Goal: Task Accomplishment & Management: Manage account settings

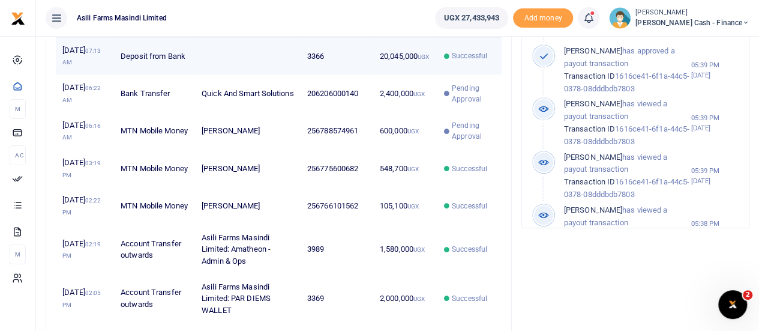
scroll to position [480, 0]
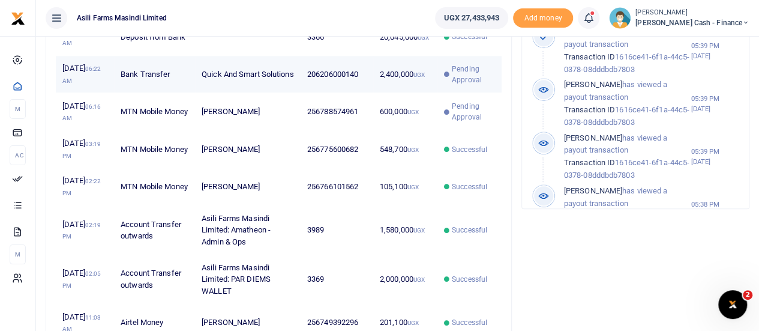
click at [332, 93] on td "206206000140" at bounding box center [337, 74] width 73 height 37
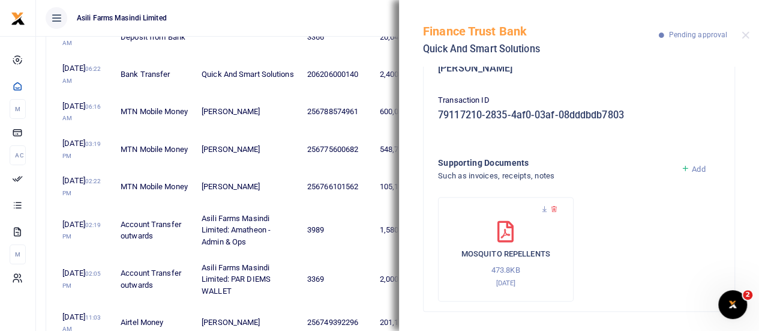
scroll to position [0, 0]
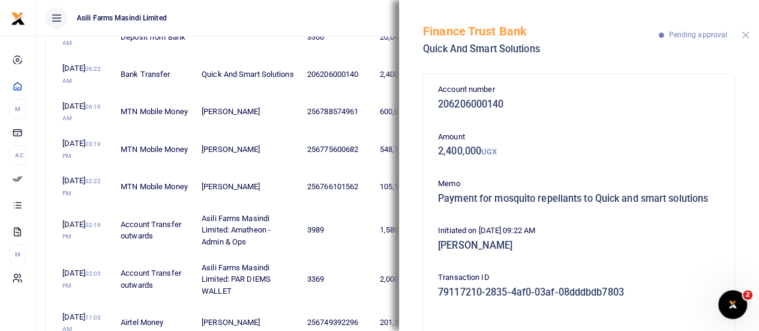
click at [746, 37] on button "Close" at bounding box center [745, 35] width 8 height 8
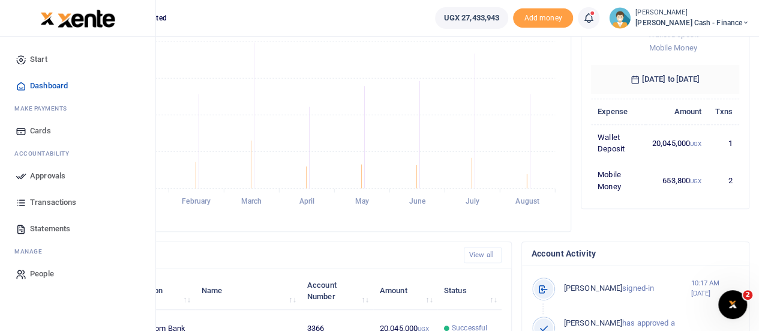
scroll to position [73, 0]
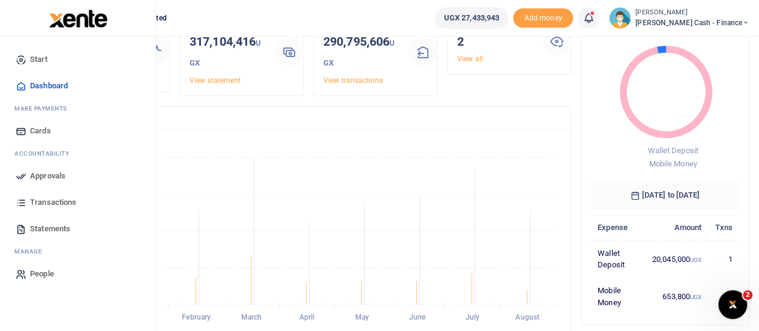
click at [50, 199] on span "Transactions" at bounding box center [53, 202] width 46 height 12
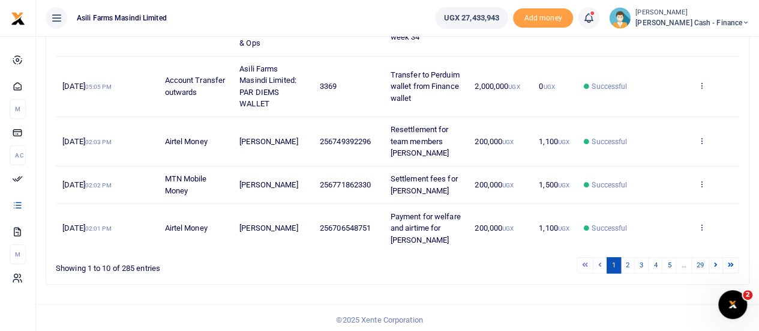
scroll to position [463, 0]
click at [629, 260] on link "2" at bounding box center [627, 264] width 14 height 16
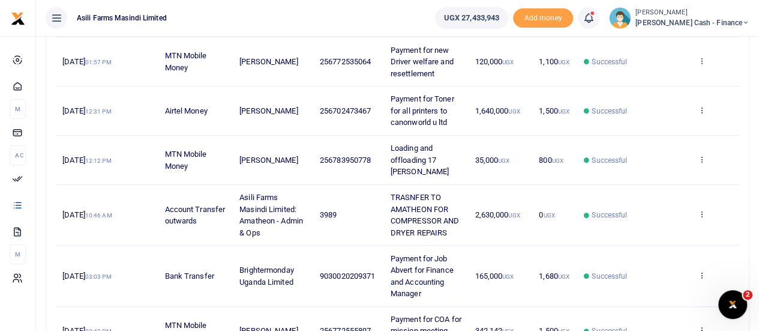
scroll to position [200, 0]
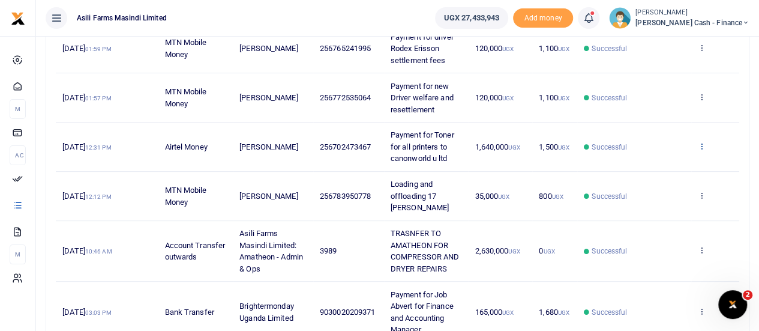
click at [702, 146] on icon at bounding box center [702, 146] width 8 height 8
click at [302, 142] on td "Patrickngobi Kabwisho" at bounding box center [273, 146] width 80 height 49
click at [108, 142] on span "19th Aug 2025 12:31 PM" at bounding box center [86, 146] width 49 height 9
click at [485, 145] on span "1,640,000 UGX" at bounding box center [496, 146] width 45 height 9
click at [500, 143] on span "1,640,000 UGX" at bounding box center [496, 146] width 45 height 9
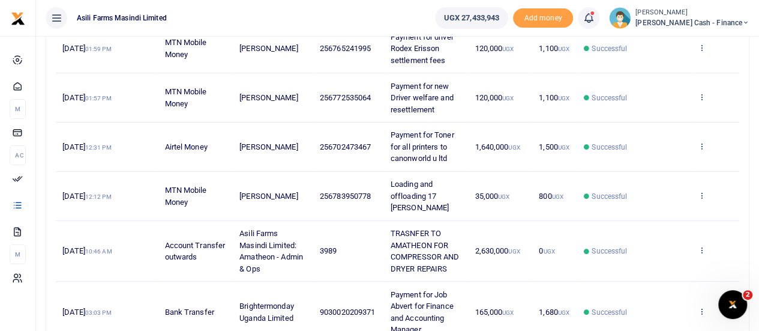
click at [702, 144] on icon at bounding box center [702, 146] width 8 height 8
click at [657, 161] on link "View details" at bounding box center [658, 165] width 95 height 17
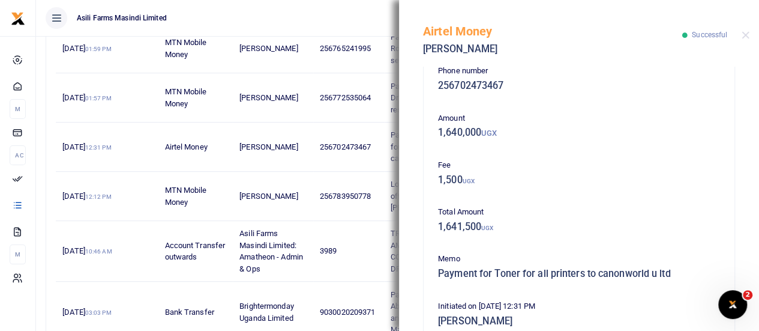
scroll to position [0, 0]
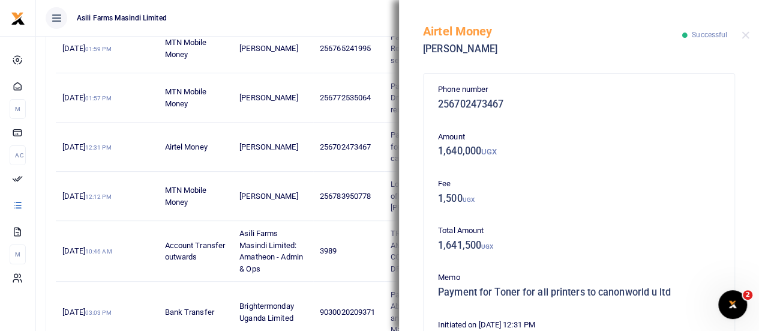
click at [750, 36] on div "Airtel Money Patrickngobi Kabwisho Successful" at bounding box center [579, 33] width 360 height 67
click at [748, 35] on button "Close" at bounding box center [745, 35] width 8 height 8
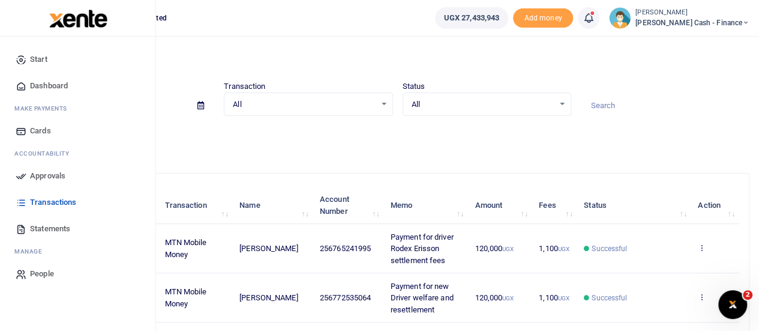
click at [71, 83] on link "Dashboard" at bounding box center [78, 86] width 136 height 26
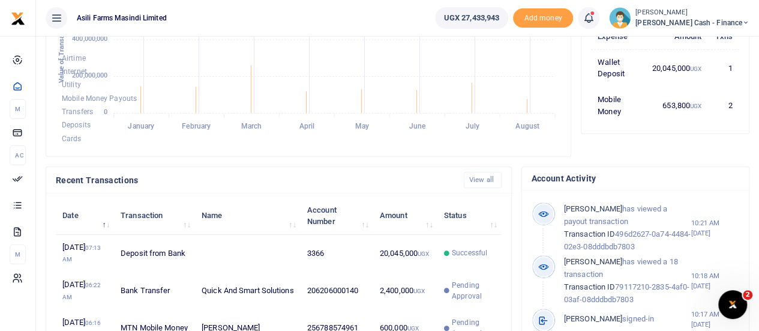
scroll to position [300, 0]
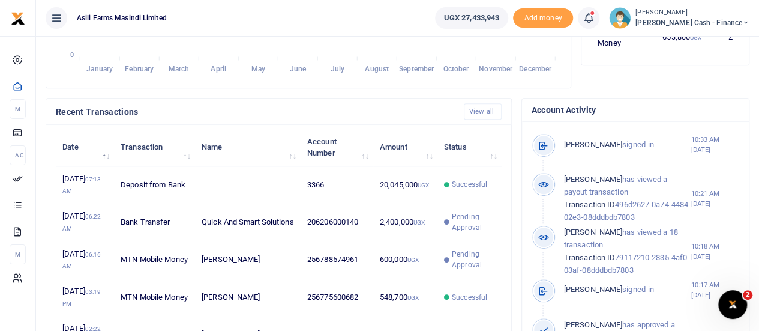
scroll to position [360, 0]
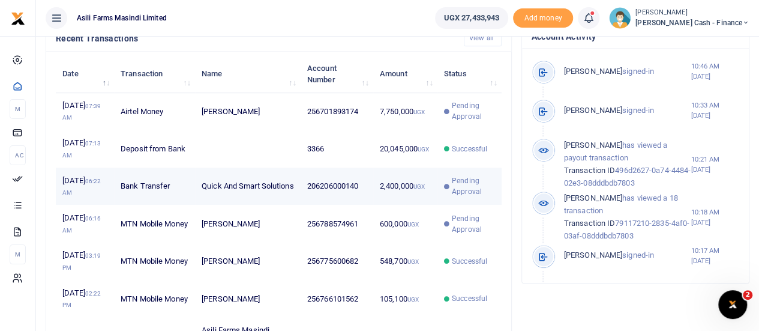
scroll to position [420, 0]
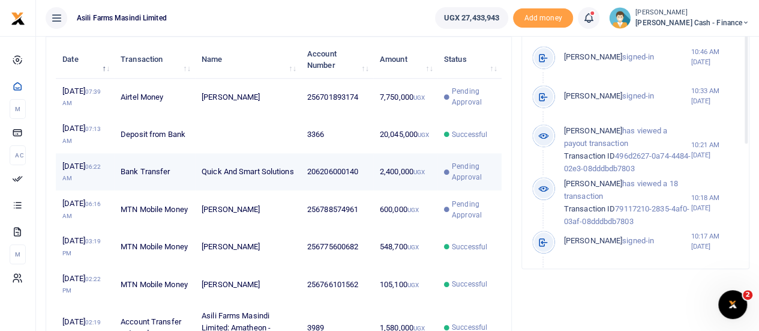
click at [479, 182] on span "Pending Approval" at bounding box center [473, 172] width 43 height 22
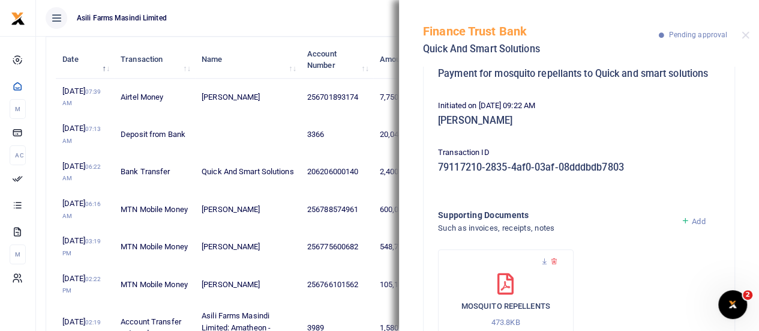
scroll to position [187, 0]
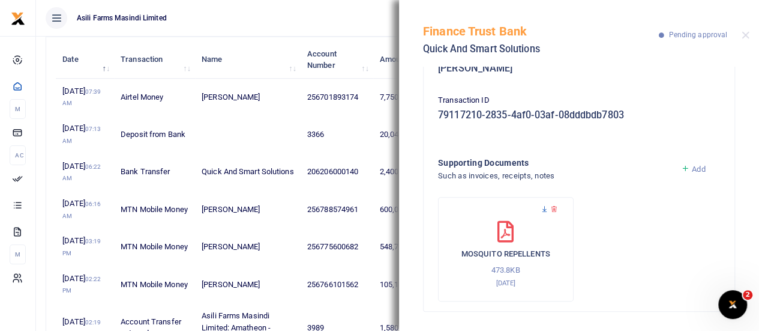
click at [543, 208] on icon at bounding box center [544, 209] width 8 height 8
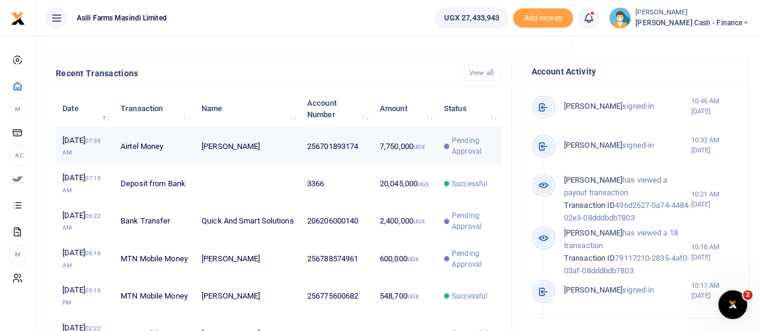
scroll to position [360, 0]
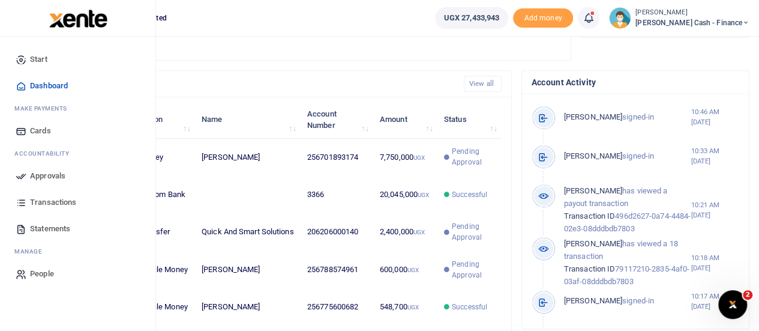
click at [38, 175] on span "Approvals" at bounding box center [47, 176] width 35 height 12
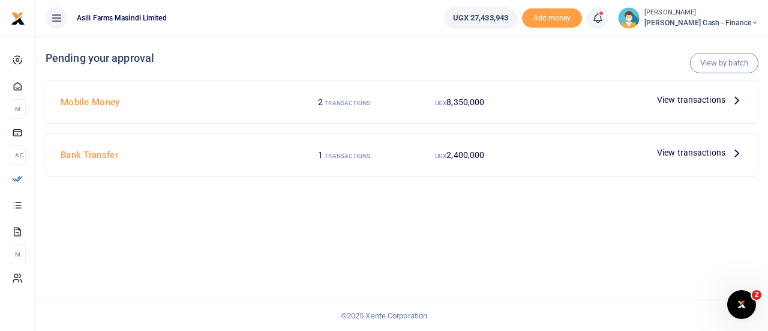
click at [717, 101] on span "View transactions" at bounding box center [691, 99] width 68 height 13
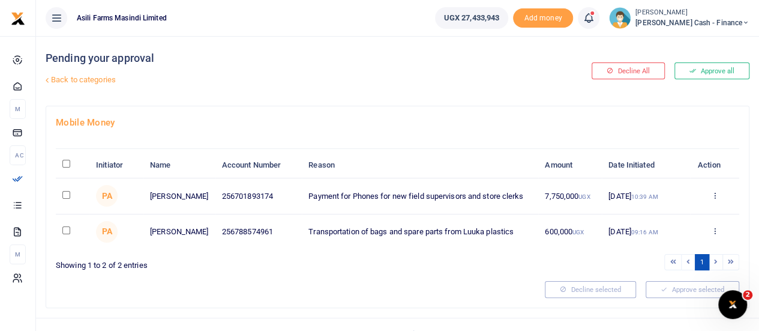
click at [67, 164] on input "\a \a : activate to sort column descending" at bounding box center [66, 164] width 8 height 8
checkbox input "true"
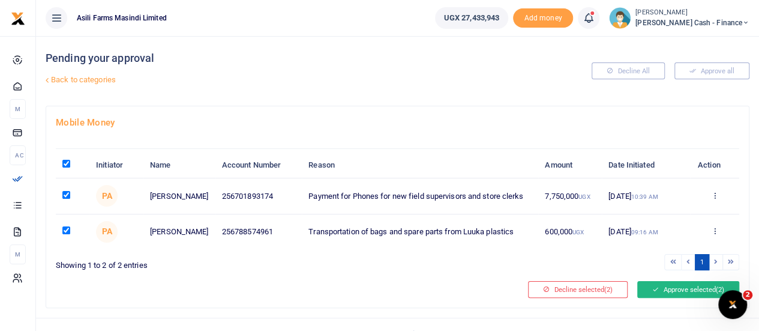
click at [708, 285] on button "Approve selected (2)" at bounding box center [688, 289] width 102 height 17
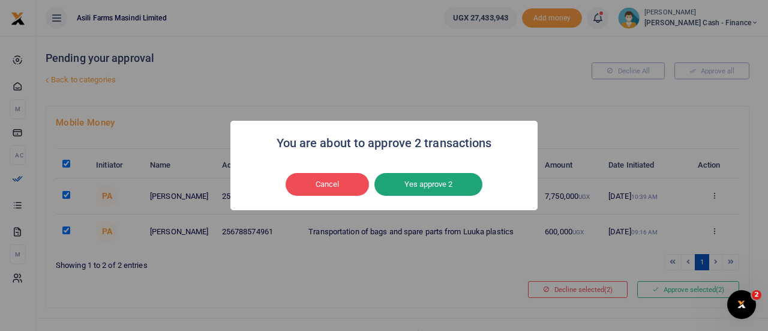
click at [433, 185] on button "Yes approve 2" at bounding box center [428, 184] width 108 height 23
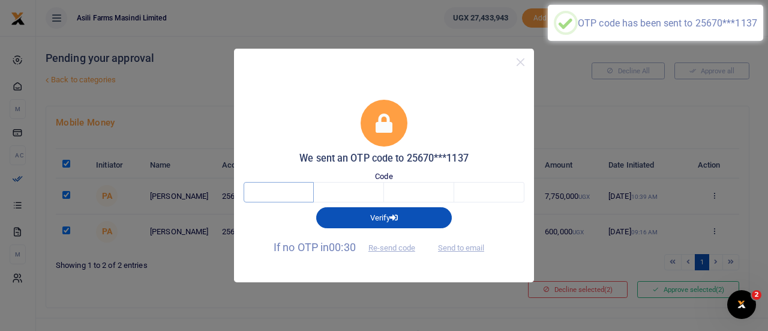
click at [272, 194] on input "text" at bounding box center [279, 192] width 70 height 20
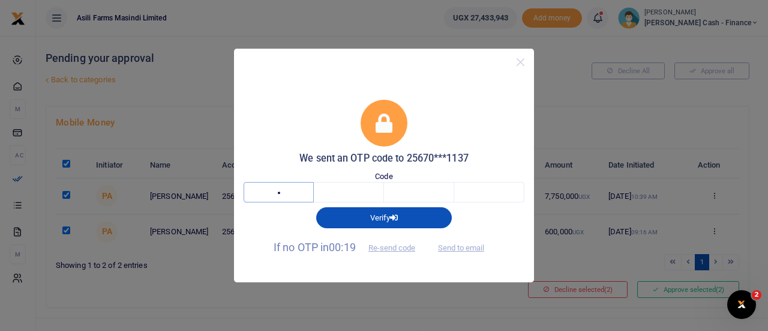
type input "1"
type input "9"
type input "4"
type input "7"
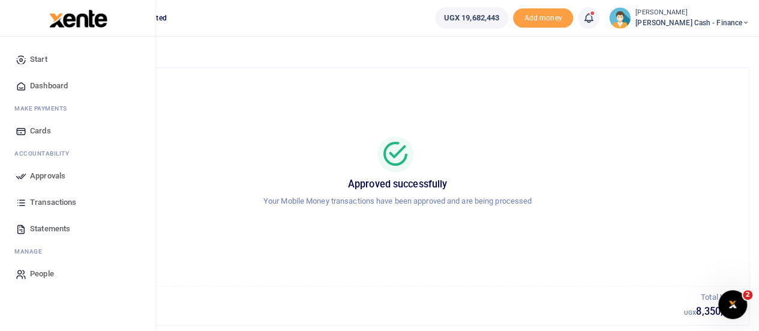
click at [49, 80] on span "Dashboard" at bounding box center [49, 86] width 38 height 12
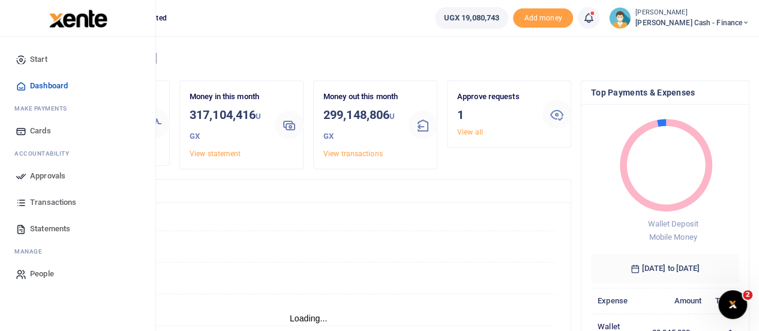
click at [43, 200] on span "Transactions" at bounding box center [53, 202] width 46 height 12
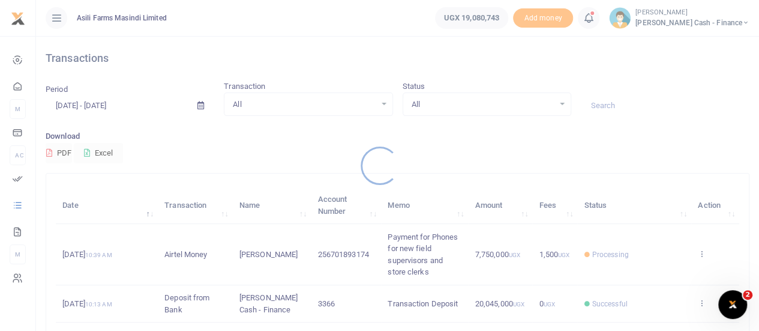
scroll to position [60, 0]
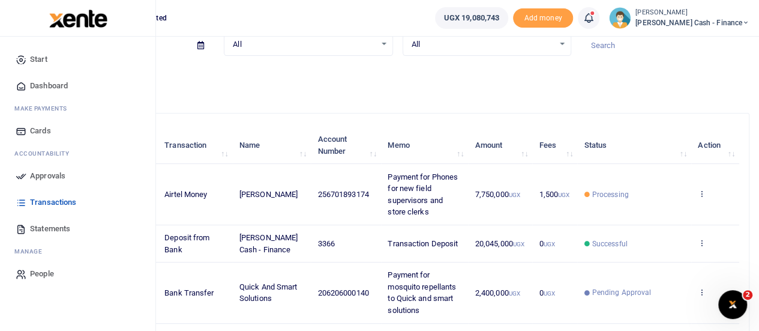
click at [22, 175] on icon at bounding box center [21, 175] width 11 height 11
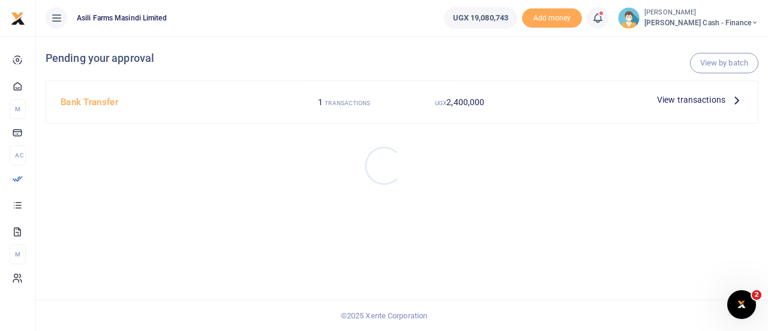
click at [729, 98] on div at bounding box center [384, 165] width 768 height 331
click at [732, 100] on icon at bounding box center [736, 99] width 13 height 13
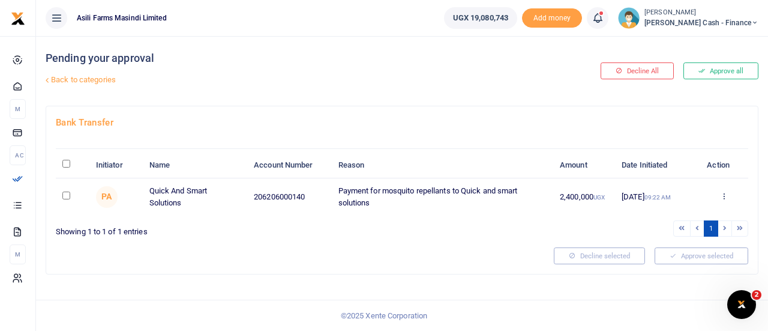
click at [67, 199] on input "checkbox" at bounding box center [66, 195] width 8 height 8
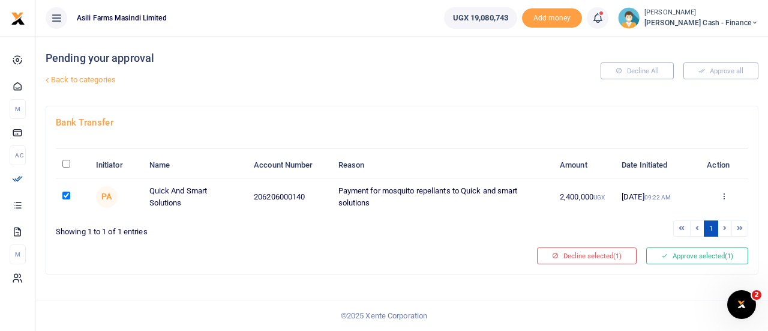
click at [65, 199] on input "checkbox" at bounding box center [66, 195] width 8 height 8
checkbox input "false"
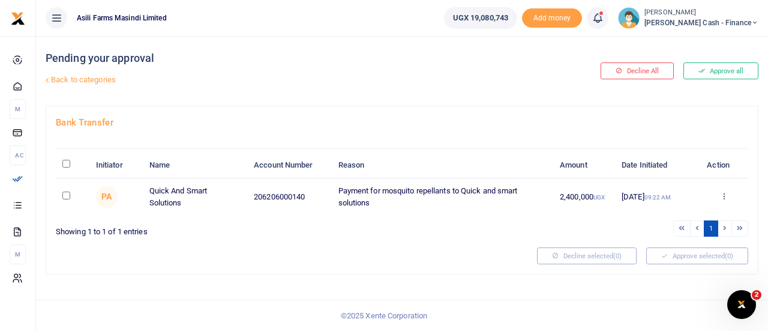
click at [72, 169] on th "\a \a : activate to sort column descending" at bounding box center [73, 165] width 34 height 26
click at [71, 169] on th "\a \a : activate to sort column descending" at bounding box center [73, 165] width 34 height 26
click at [68, 167] on input "\a \a : activate to sort column descending" at bounding box center [66, 164] width 8 height 8
checkbox input "true"
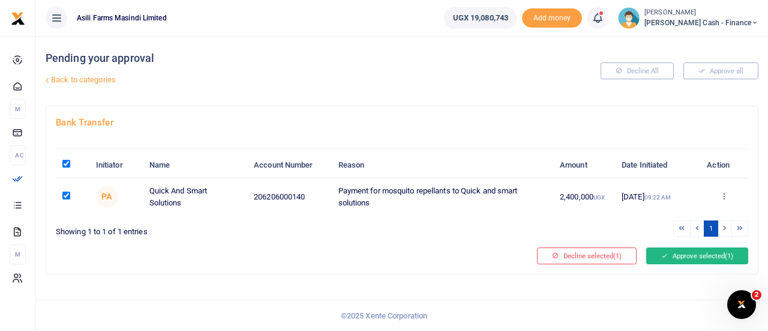
click at [705, 258] on button "Approve selected (1)" at bounding box center [697, 255] width 102 height 17
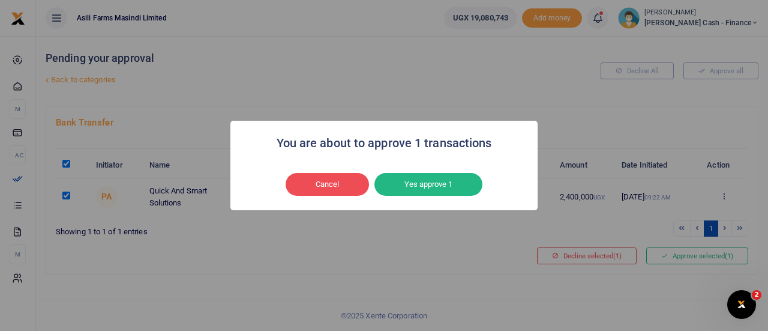
click at [452, 178] on button "Yes approve 1" at bounding box center [428, 184] width 108 height 23
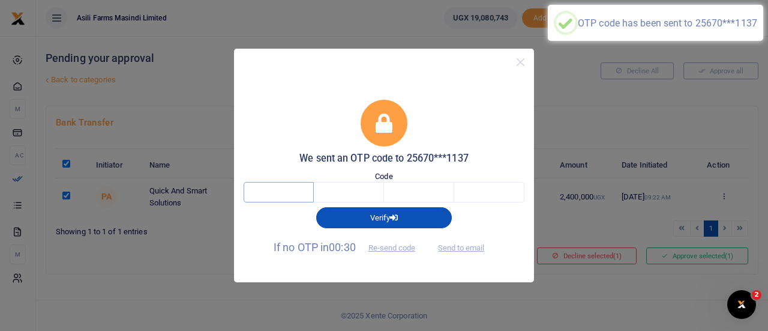
click at [274, 193] on input "text" at bounding box center [279, 192] width 70 height 20
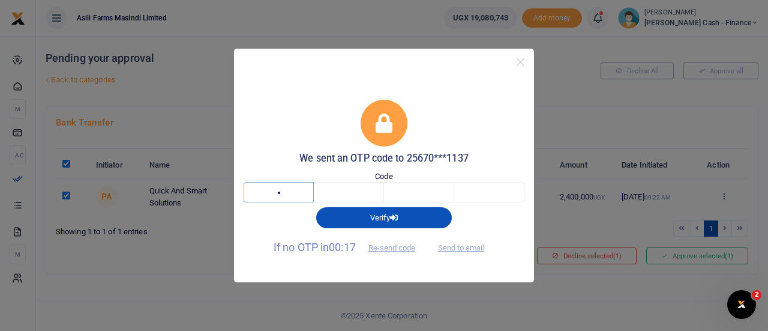
type input "7"
type input "8"
type input "4"
type input "8"
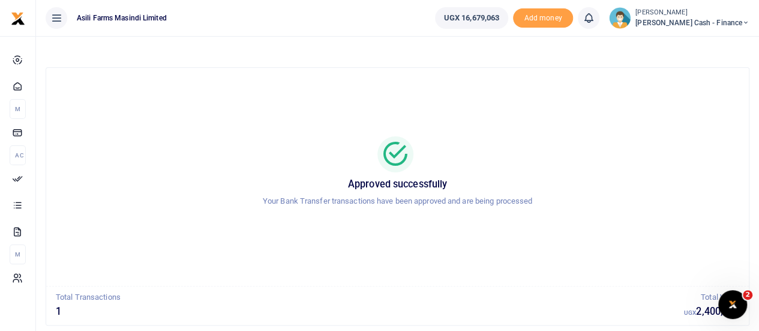
click at [176, 142] on div at bounding box center [398, 154] width 674 height 36
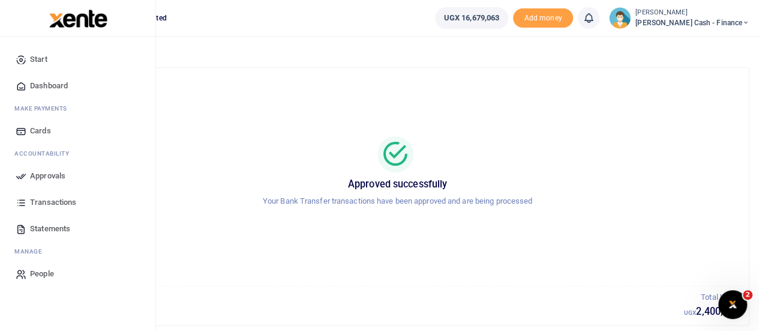
click at [47, 173] on span "Approvals" at bounding box center [47, 176] width 35 height 12
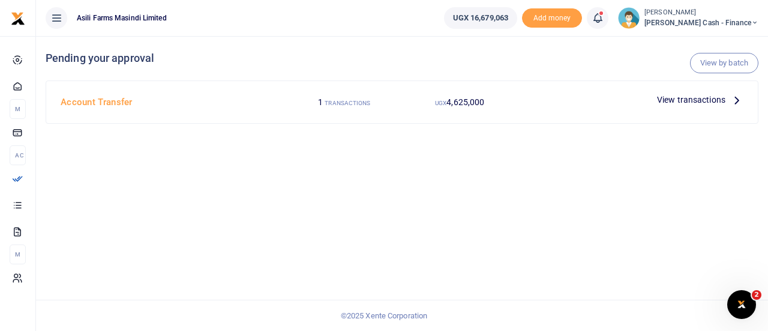
click at [670, 95] on span "View transactions" at bounding box center [691, 99] width 68 height 13
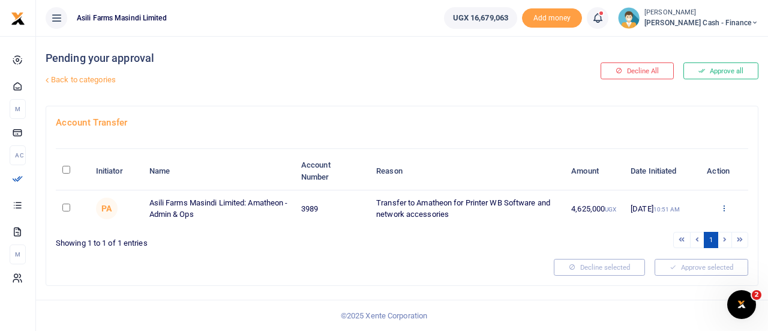
click at [722, 205] on icon at bounding box center [724, 207] width 8 height 8
click at [683, 276] on link "Details" at bounding box center [680, 280] width 95 height 17
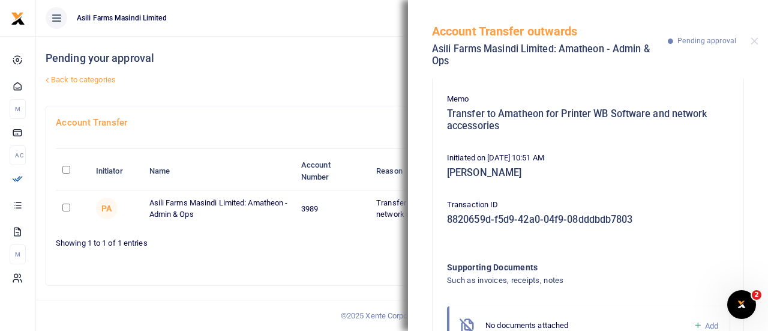
scroll to position [149, 0]
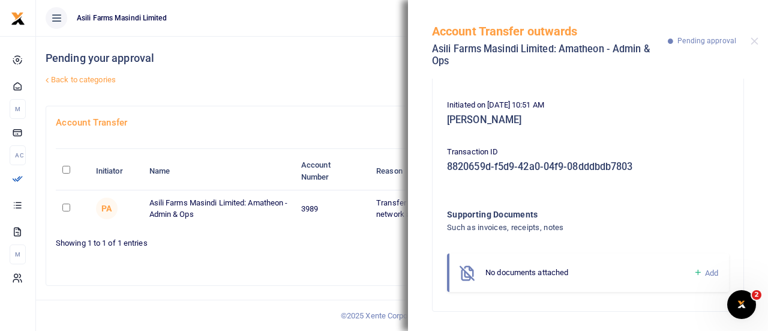
click at [311, 93] on div "Pending your approval Back to categories" at bounding box center [282, 71] width 472 height 70
click at [758, 38] on button "Close" at bounding box center [754, 41] width 8 height 8
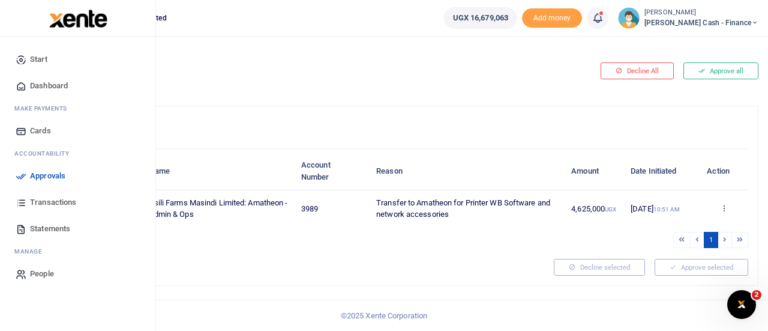
click at [51, 83] on span "Dashboard" at bounding box center [49, 86] width 38 height 12
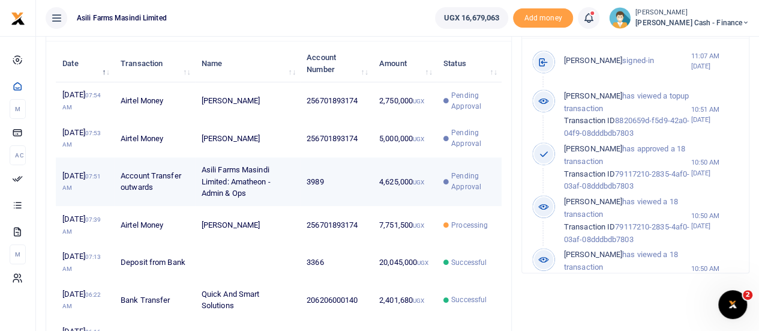
scroll to position [420, 0]
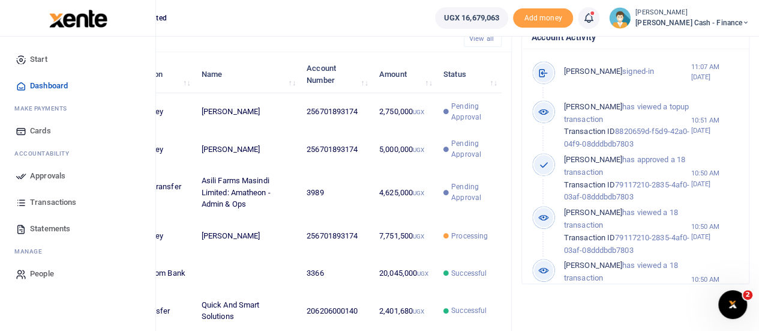
click at [41, 179] on span "Approvals" at bounding box center [47, 176] width 35 height 12
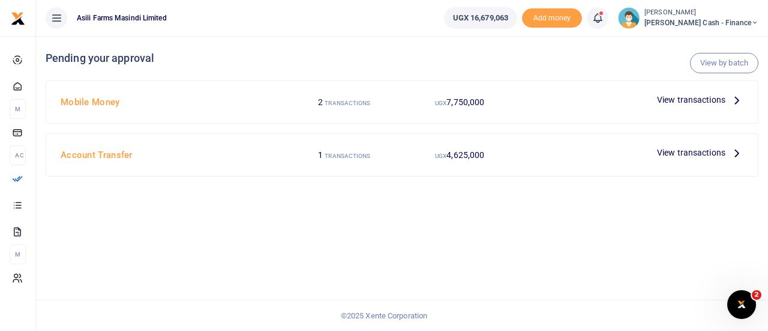
click at [714, 95] on span "View transactions" at bounding box center [691, 99] width 68 height 13
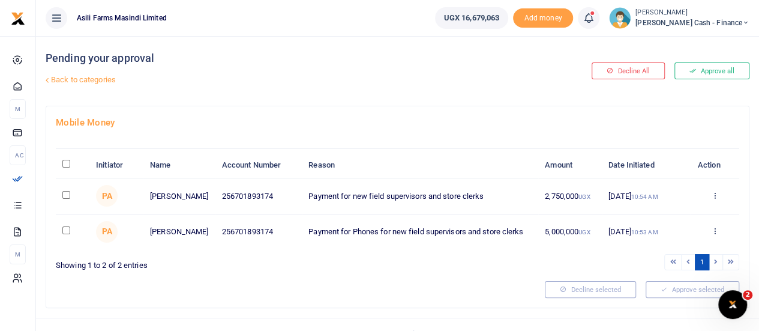
click at [719, 194] on div "Approve Decline Details" at bounding box center [714, 196] width 36 height 12
click at [713, 196] on icon at bounding box center [714, 195] width 8 height 8
click at [665, 265] on link "Details" at bounding box center [670, 268] width 95 height 17
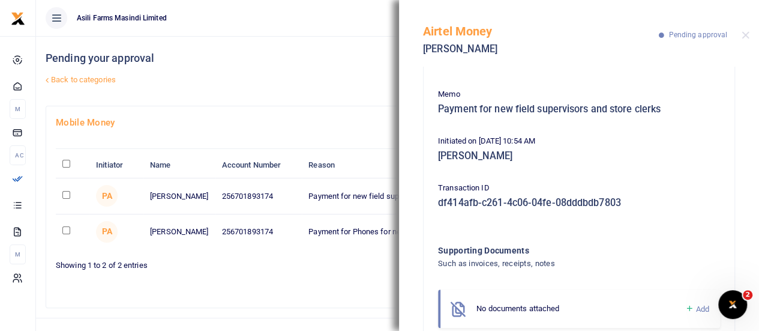
scroll to position [125, 0]
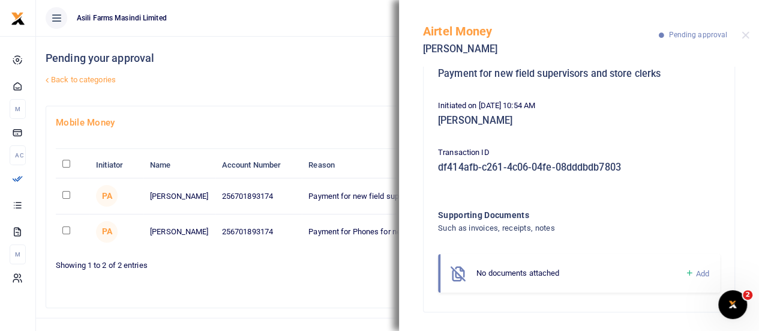
click at [251, 38] on div "Pending your approval Back to categories" at bounding box center [279, 71] width 466 height 70
click at [744, 34] on button "Close" at bounding box center [745, 35] width 8 height 8
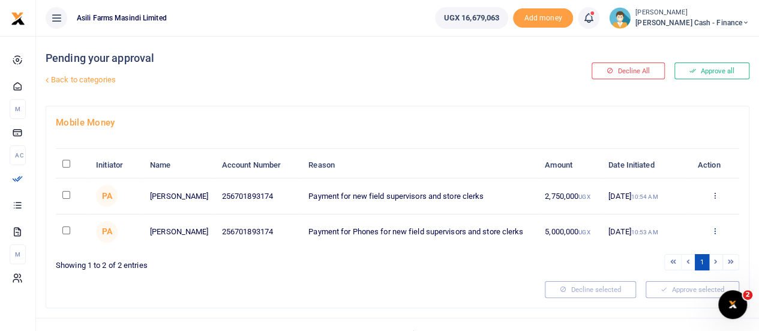
click at [711, 230] on icon at bounding box center [714, 230] width 8 height 8
click at [659, 303] on link "Details" at bounding box center [670, 303] width 95 height 17
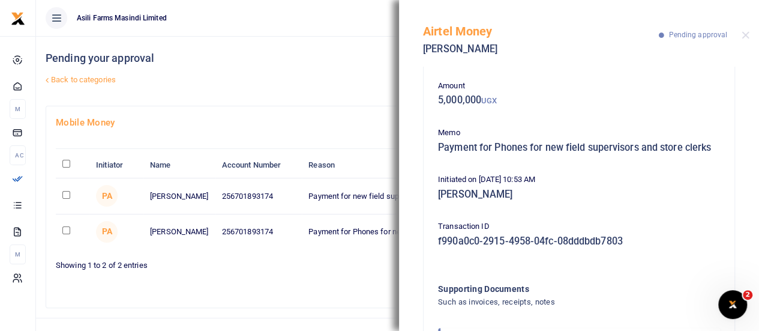
scroll to position [0, 0]
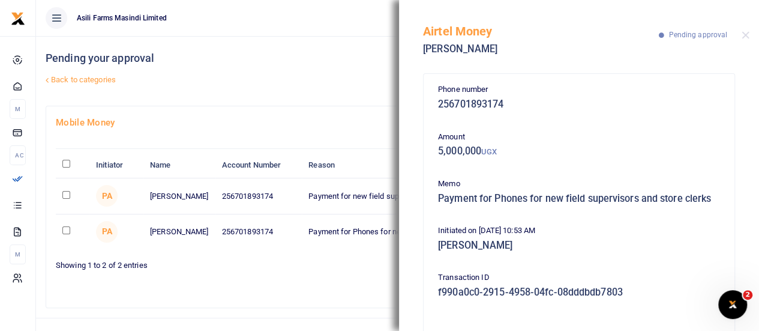
click at [283, 64] on h4 "Pending your approval" at bounding box center [279, 58] width 466 height 13
click at [744, 37] on button "Close" at bounding box center [745, 35] width 8 height 8
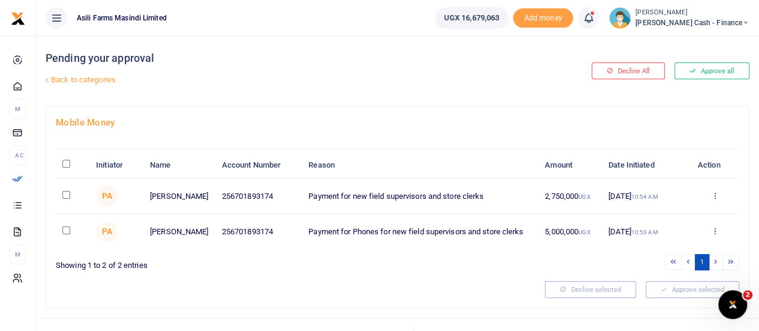
click at [713, 191] on icon at bounding box center [714, 195] width 8 height 8
click at [394, 92] on div "Pending your approval Back to categories" at bounding box center [279, 71] width 466 height 70
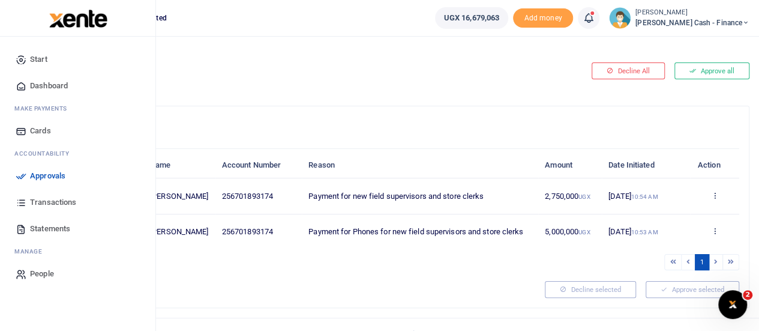
click at [50, 82] on span "Dashboard" at bounding box center [49, 86] width 38 height 12
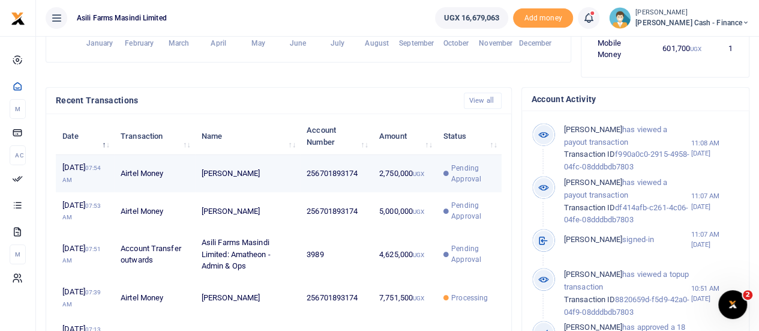
scroll to position [360, 0]
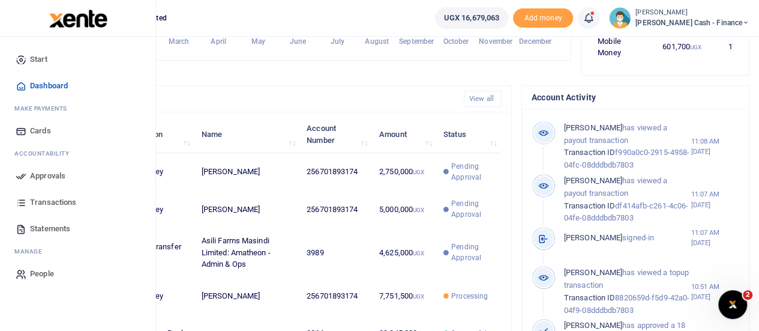
click at [32, 173] on span "Approvals" at bounding box center [47, 176] width 35 height 12
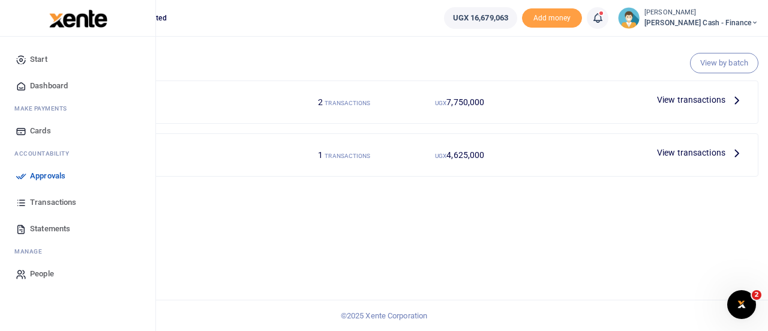
click at [16, 178] on icon at bounding box center [21, 175] width 11 height 11
click at [52, 89] on span "Dashboard" at bounding box center [49, 86] width 38 height 12
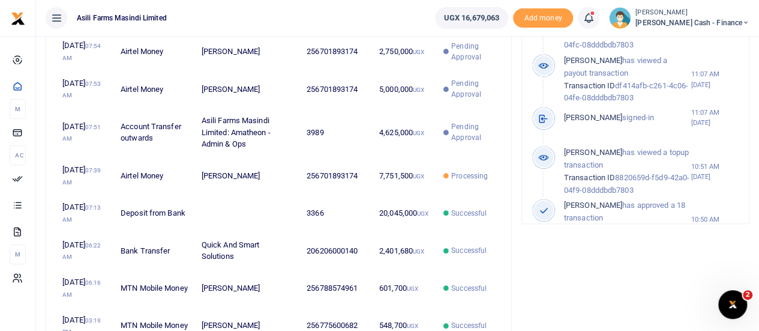
scroll to position [120, 0]
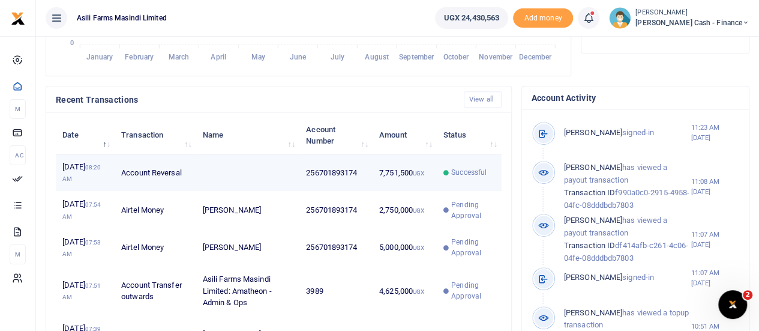
scroll to position [360, 0]
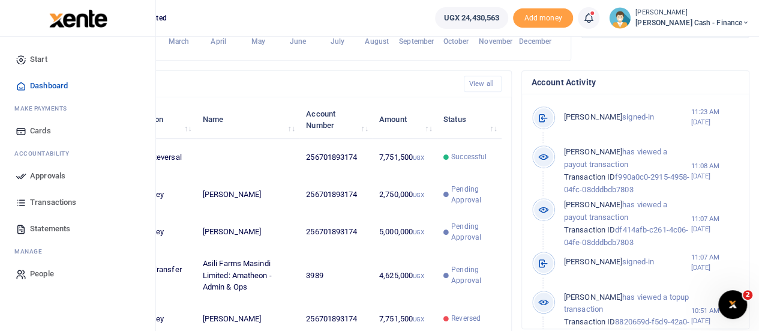
click at [29, 172] on link "Approvals" at bounding box center [78, 176] width 136 height 26
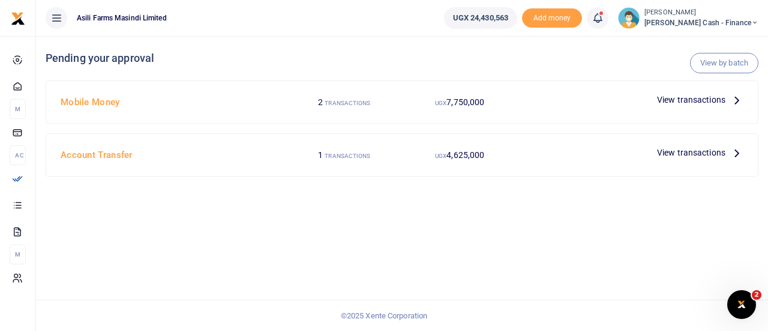
click at [730, 102] on icon at bounding box center [736, 99] width 13 height 13
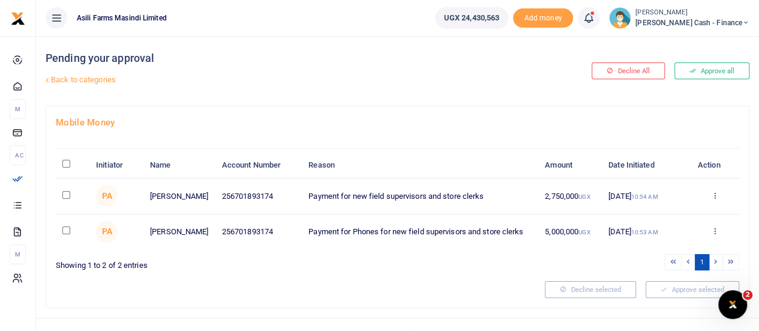
click at [66, 164] on input "\a \a : activate to sort column descending" at bounding box center [66, 164] width 8 height 8
checkbox input "true"
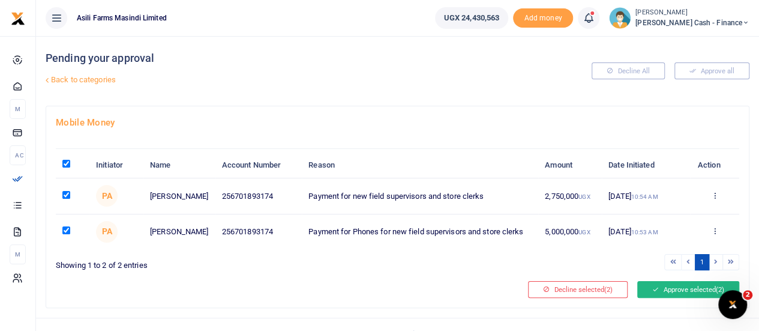
click at [676, 287] on button "Approve selected (2)" at bounding box center [688, 289] width 102 height 17
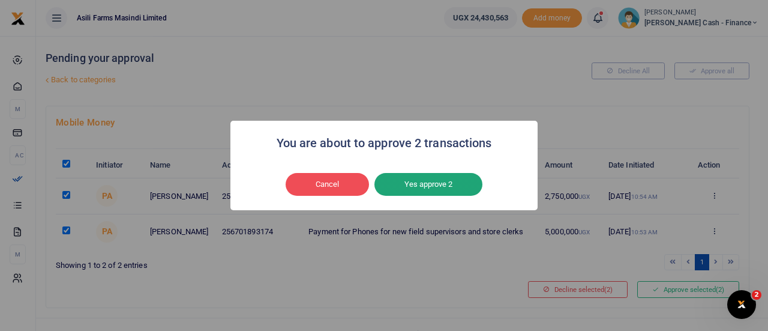
click at [434, 184] on button "Yes approve 2" at bounding box center [428, 184] width 108 height 23
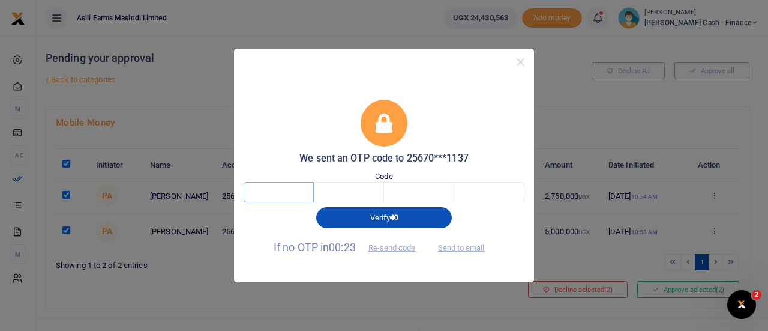
click at [288, 195] on input "text" at bounding box center [279, 192] width 70 height 20
type input "6"
type input "4"
type input "3"
type input "8"
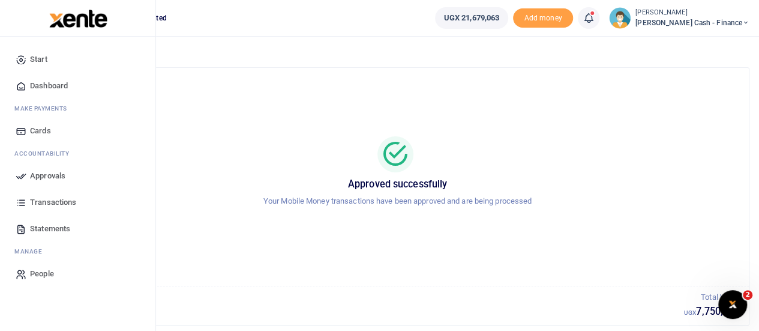
click at [48, 176] on span "Approvals" at bounding box center [47, 176] width 35 height 12
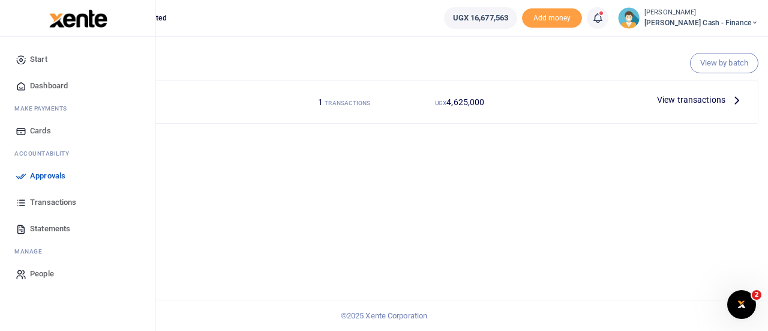
click at [63, 203] on span "Transactions" at bounding box center [53, 202] width 46 height 12
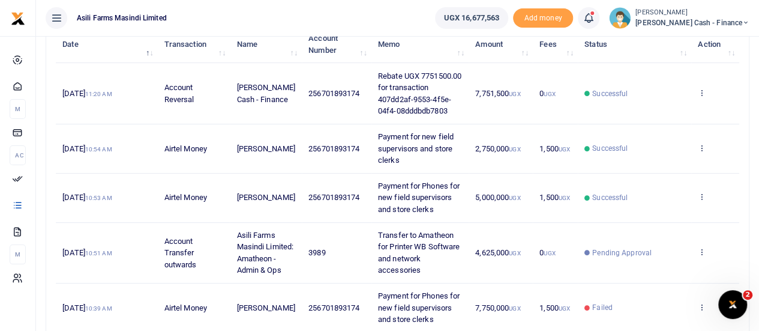
scroll to position [180, 0]
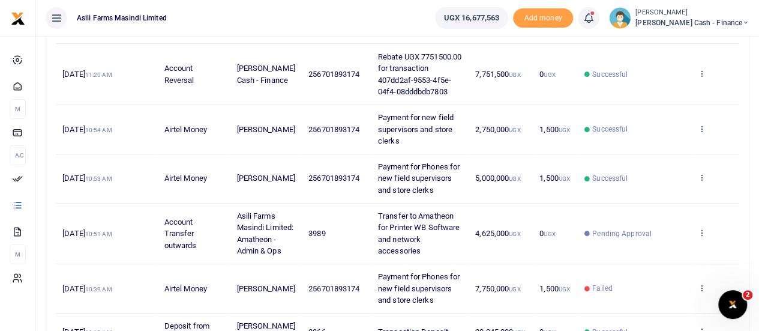
click at [704, 133] on icon at bounding box center [702, 128] width 8 height 8
click at [659, 158] on link "View details" at bounding box center [658, 160] width 95 height 17
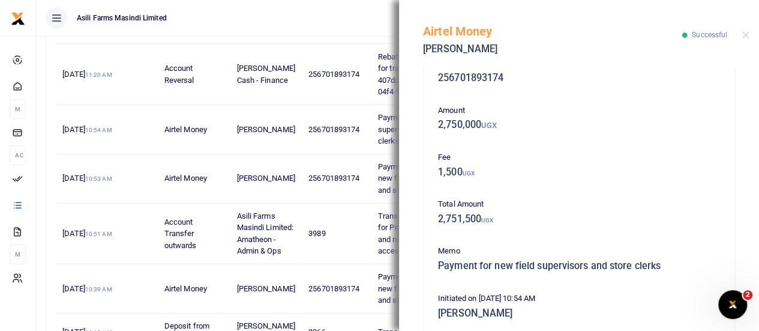
scroll to position [0, 0]
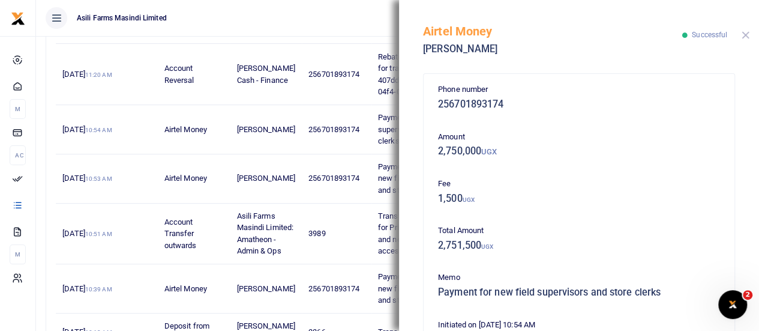
click at [745, 34] on button "Close" at bounding box center [745, 35] width 8 height 8
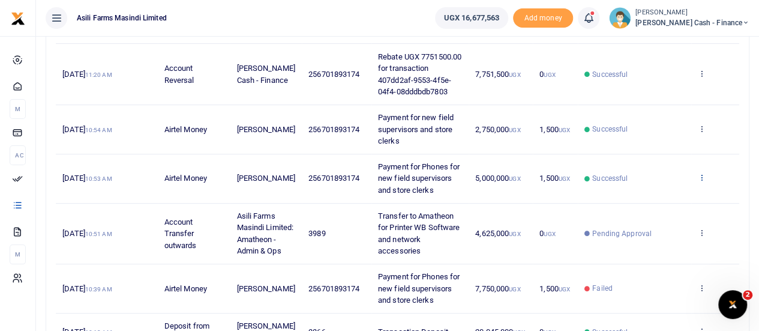
click at [705, 181] on icon at bounding box center [702, 177] width 8 height 8
click at [662, 205] on link "View details" at bounding box center [658, 208] width 95 height 17
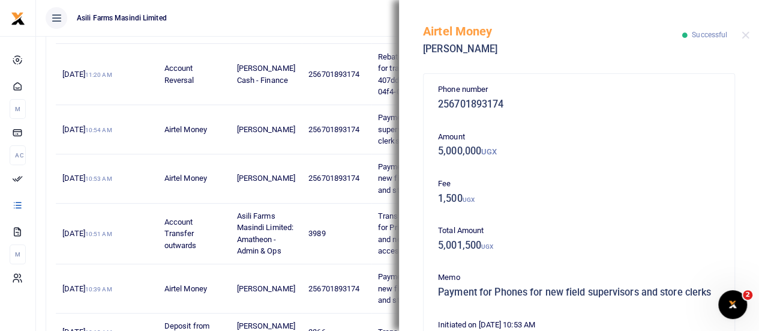
click at [337, 14] on ul "Asili Farms Masindi Limited" at bounding box center [230, 18] width 389 height 36
click at [747, 37] on button "Close" at bounding box center [745, 35] width 8 height 8
